Goal: Task Accomplishment & Management: Manage account settings

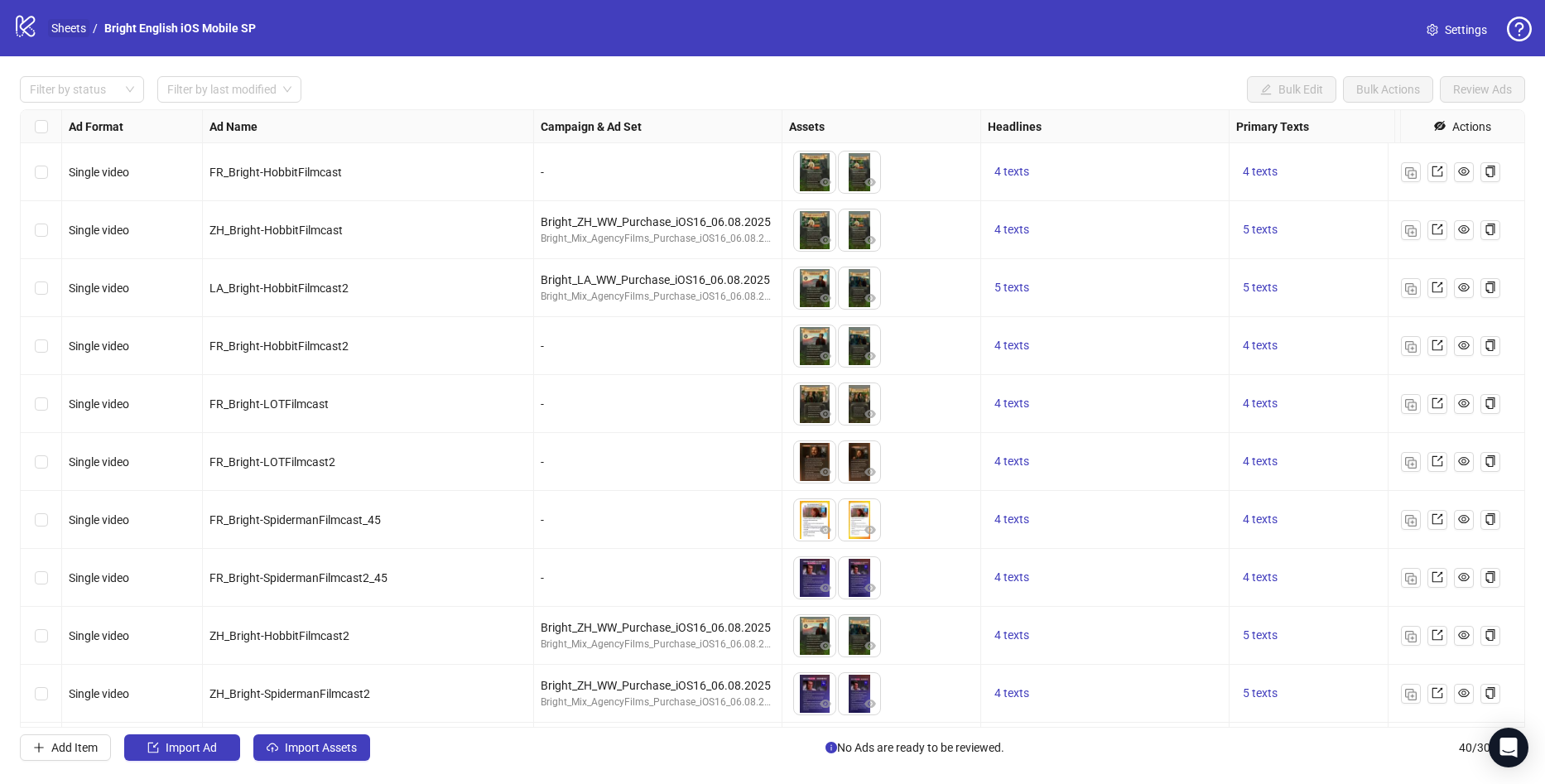
click at [69, 29] on link "Sheets" at bounding box center [69, 28] width 41 height 18
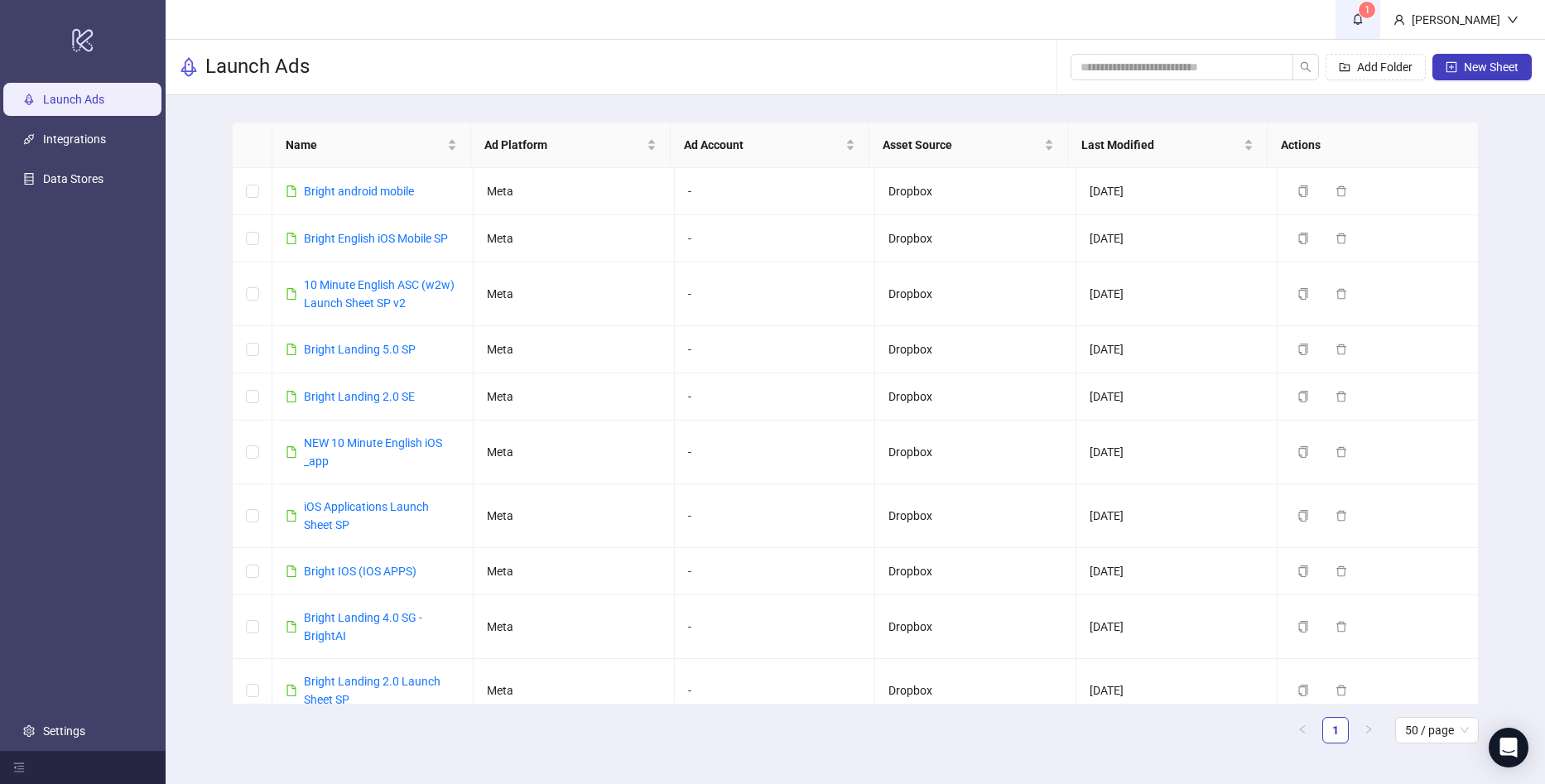
click at [1380, 18] on link "1" at bounding box center [1358, 19] width 44 height 38
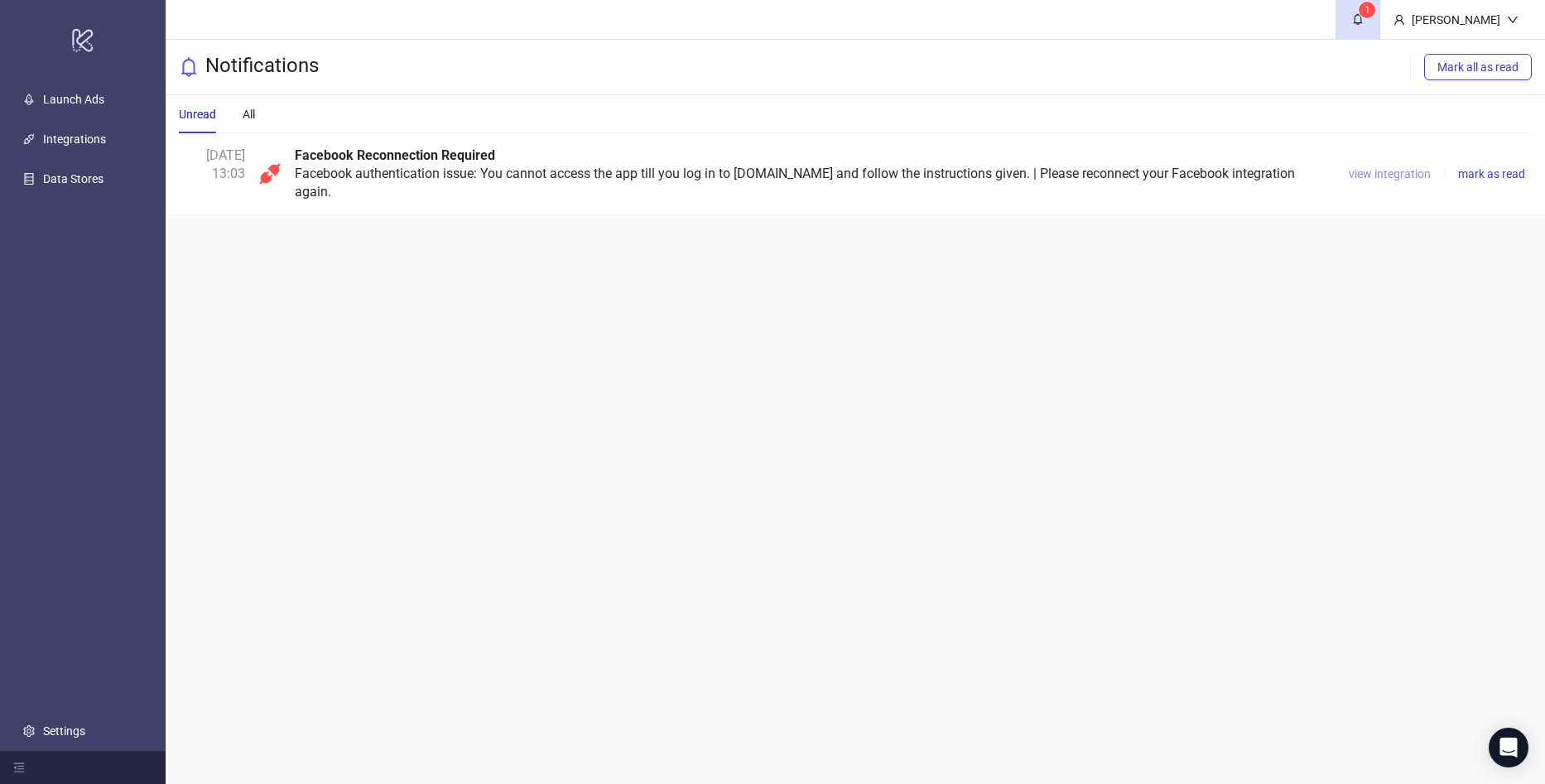
click at [1373, 175] on span "view integration" at bounding box center [1389, 173] width 82 height 13
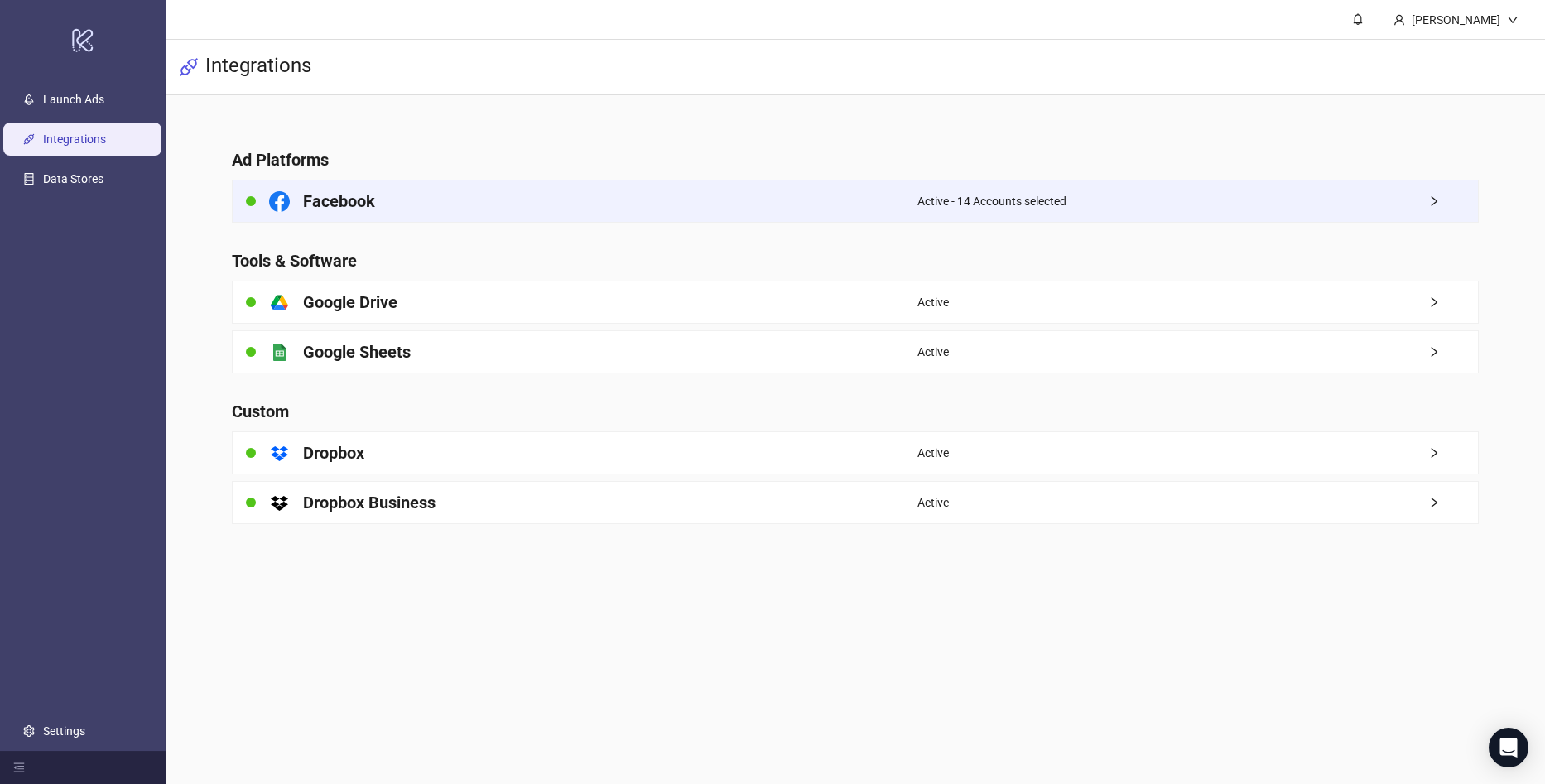
click at [667, 218] on div "Facebook" at bounding box center [574, 201] width 685 height 41
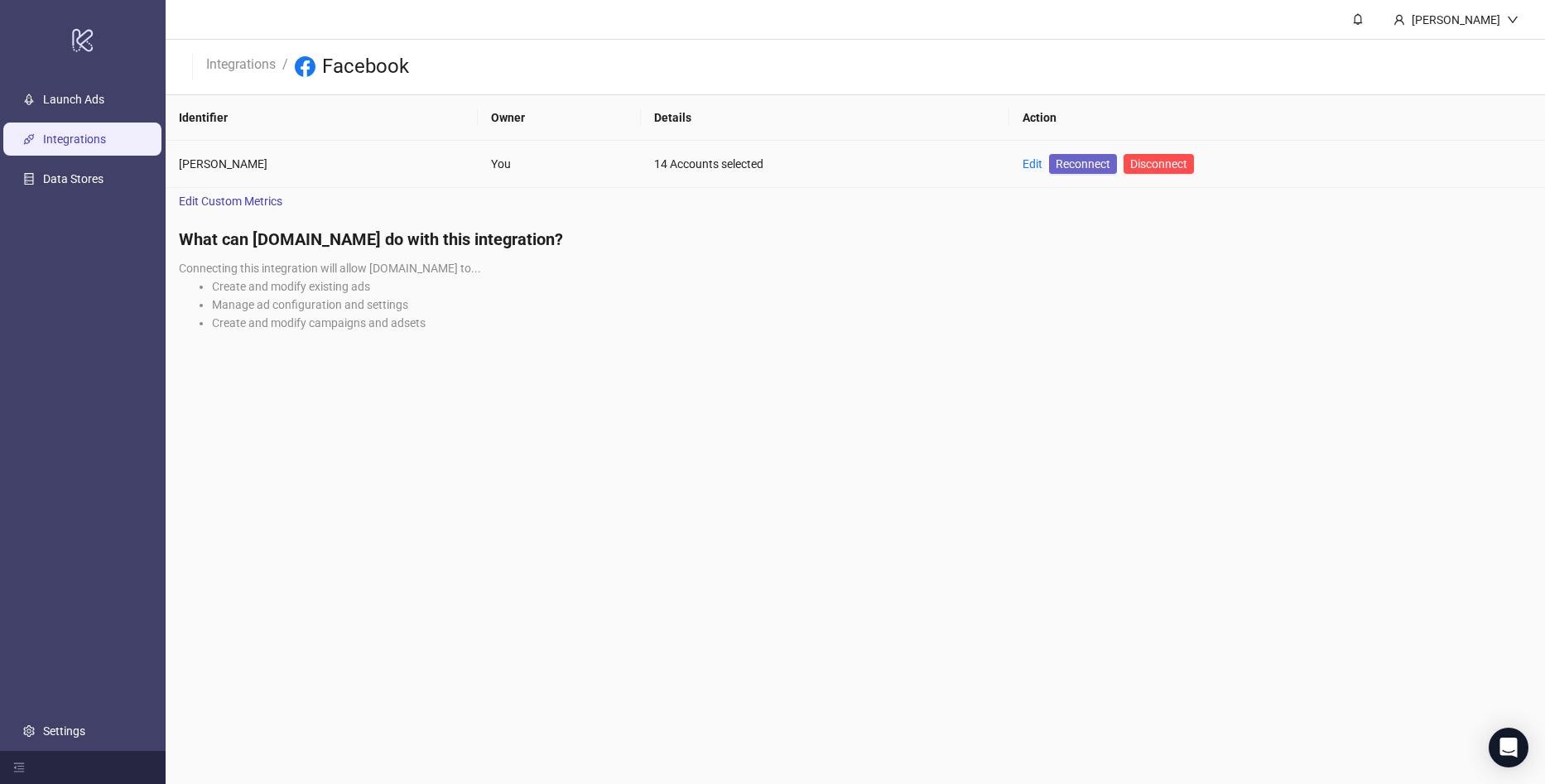
click at [1056, 163] on span "Reconnect" at bounding box center [1083, 163] width 54 height 18
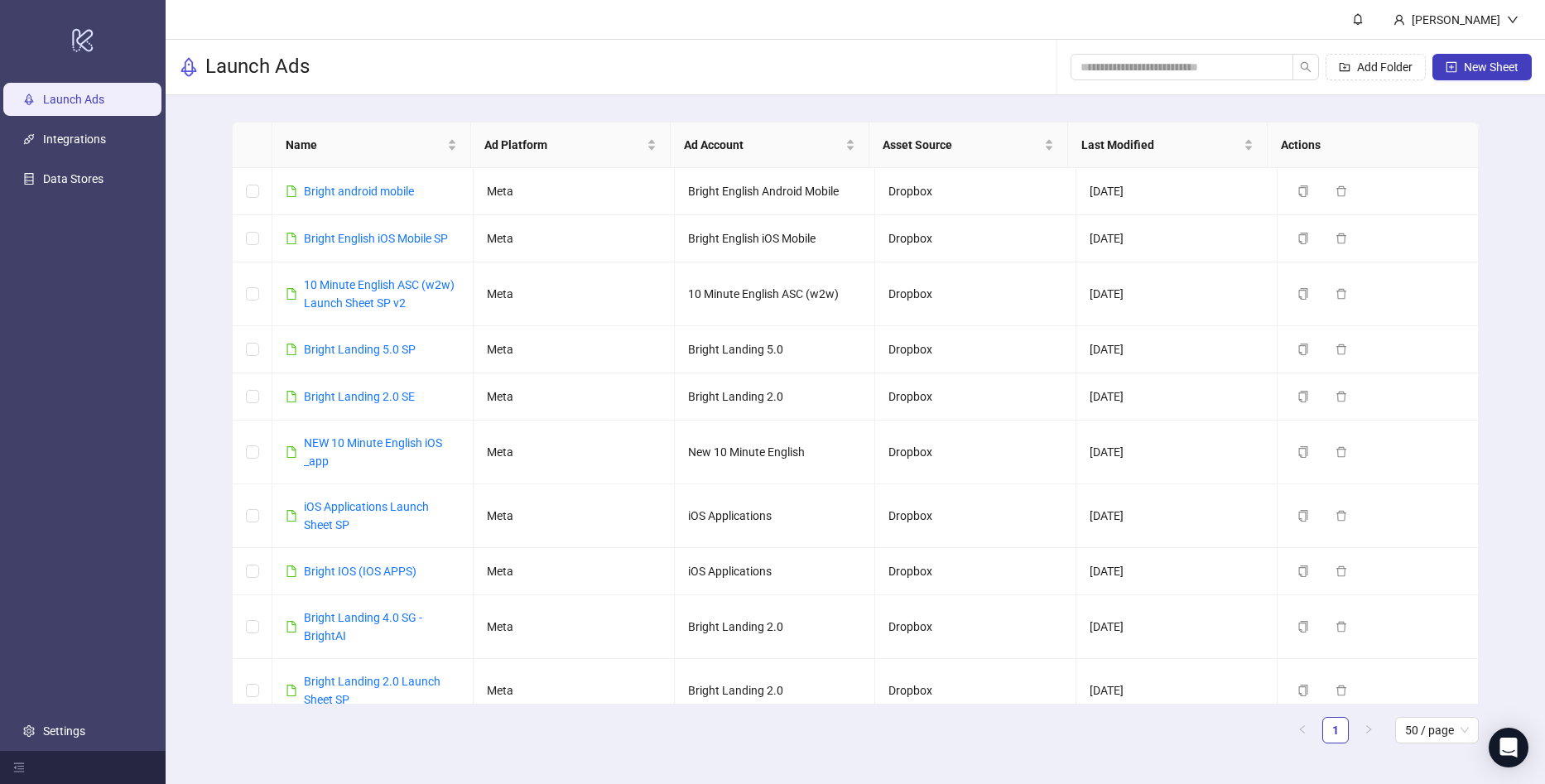
click at [158, 500] on ul "Launch Ads Integrations Data Stores Settings" at bounding box center [83, 416] width 166 height 672
click at [83, 726] on link "Settings" at bounding box center [64, 730] width 42 height 13
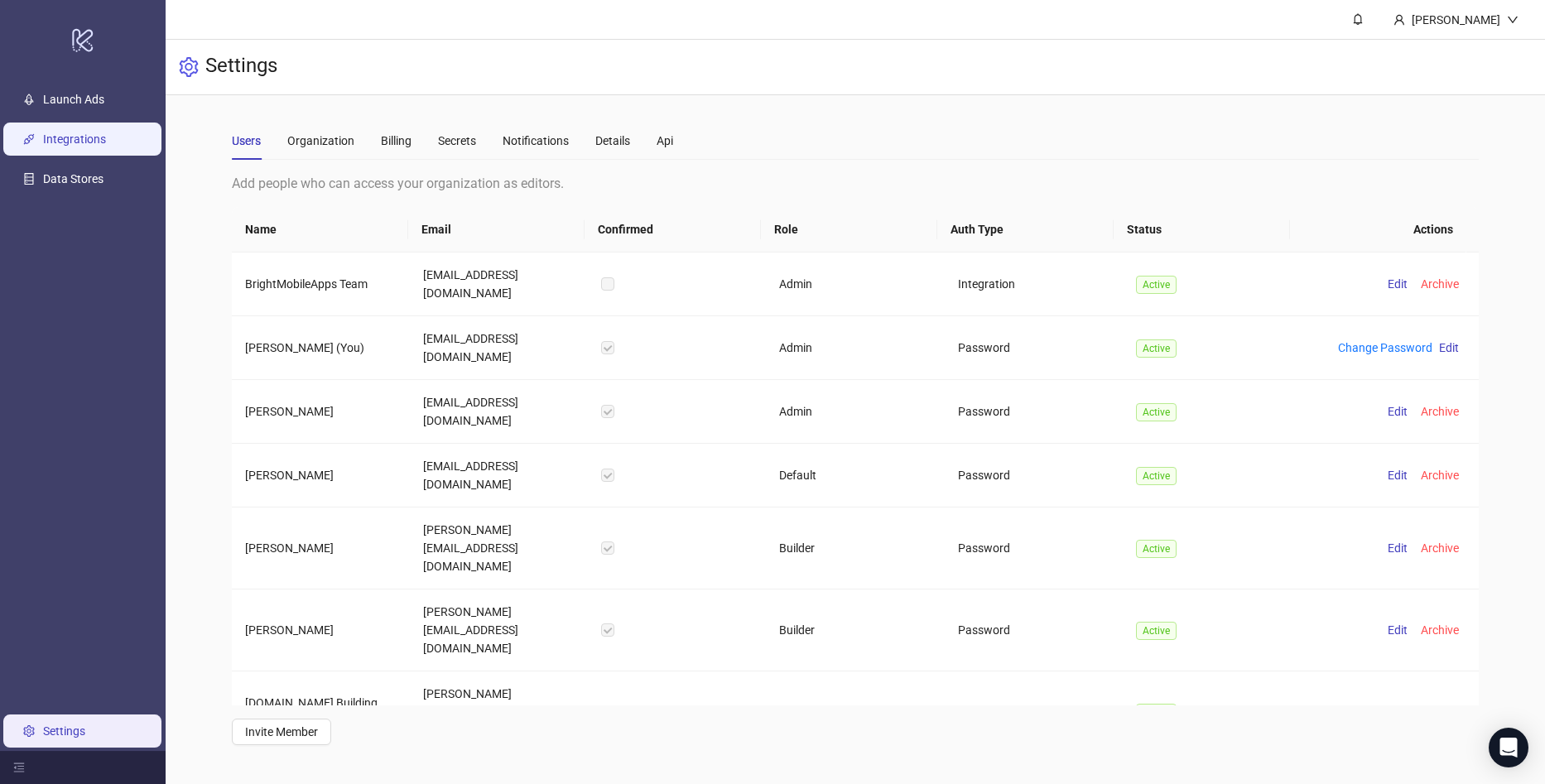
click at [94, 145] on link "Integrations" at bounding box center [75, 138] width 63 height 13
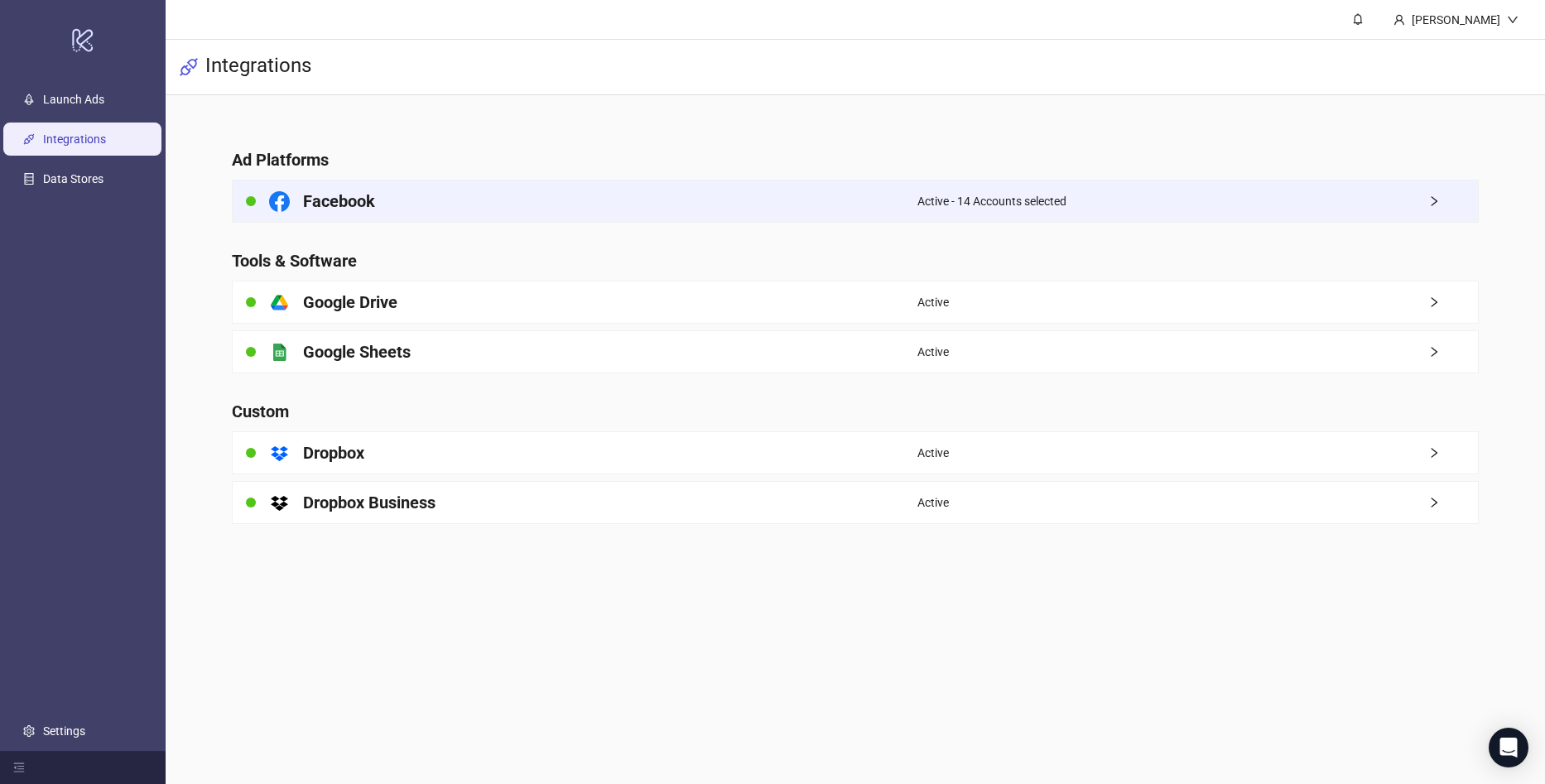
click at [1070, 206] on div "Active - 14 Accounts selected" at bounding box center [1197, 201] width 561 height 41
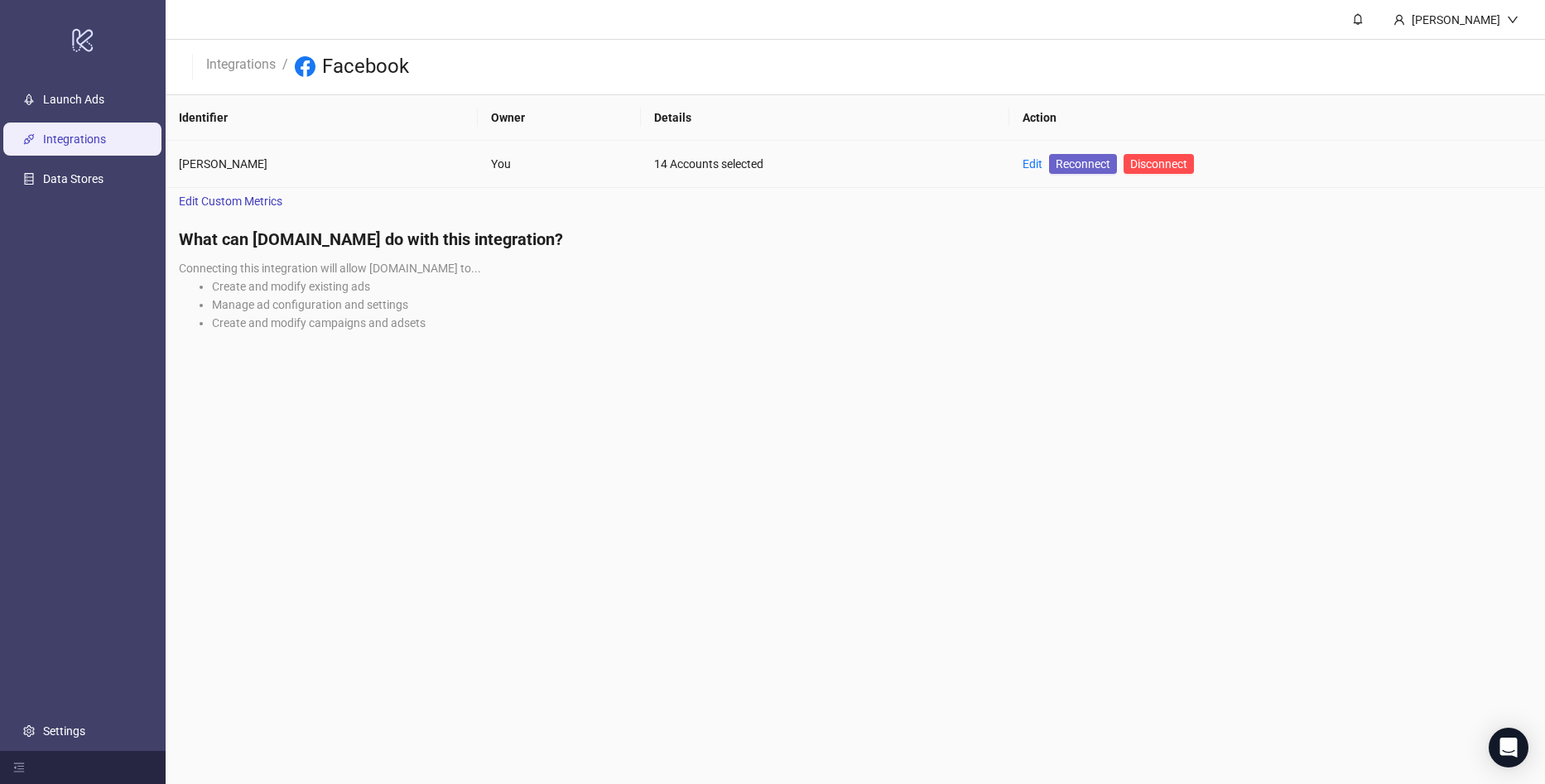
click at [1056, 164] on span "Reconnect" at bounding box center [1083, 163] width 54 height 18
